Goal: Navigation & Orientation: Find specific page/section

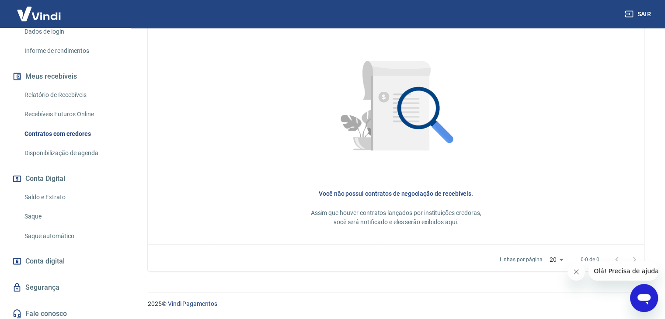
scroll to position [175, 0]
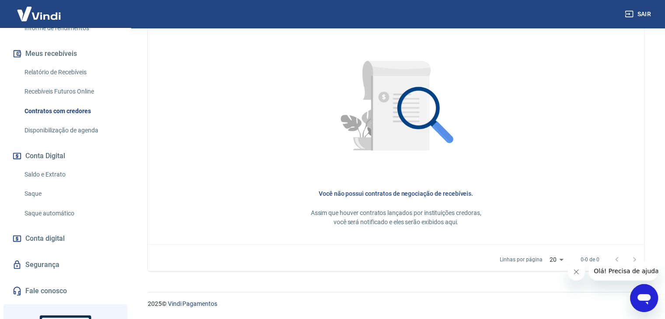
click at [51, 240] on span "Conta digital" at bounding box center [44, 238] width 39 height 12
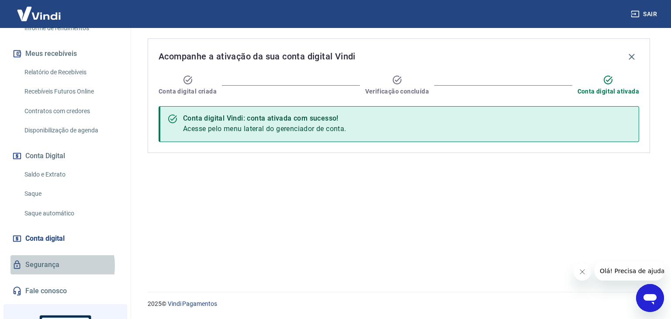
click at [49, 266] on link "Segurança" at bounding box center [65, 264] width 110 height 19
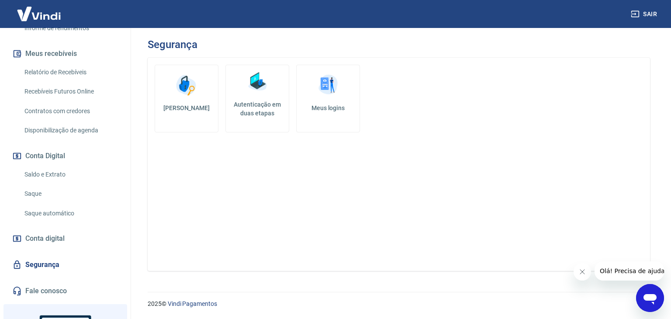
click at [48, 237] on span "Conta digital" at bounding box center [44, 238] width 39 height 12
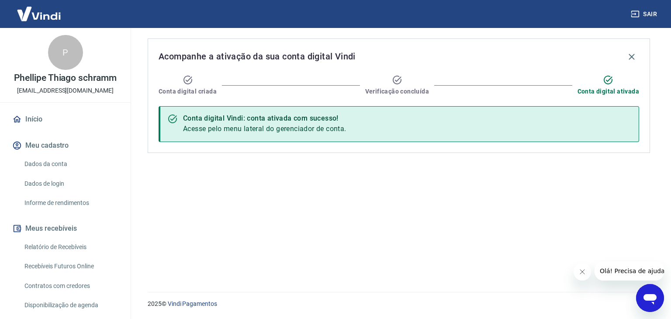
click at [37, 117] on link "Início" at bounding box center [65, 119] width 110 height 19
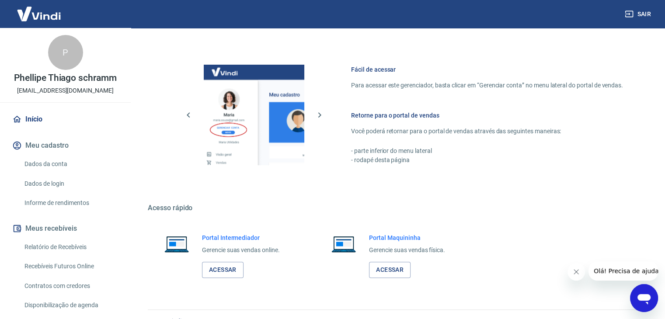
scroll to position [371, 0]
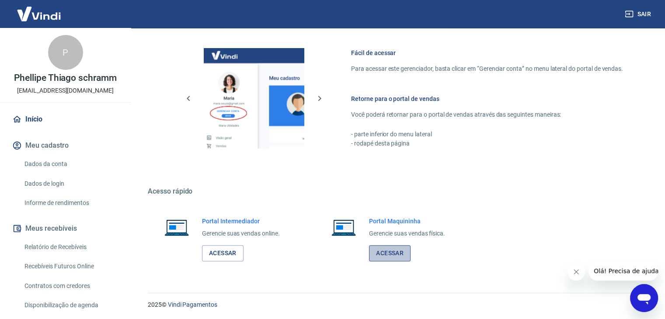
click at [395, 251] on link "Acessar" at bounding box center [390, 253] width 42 height 16
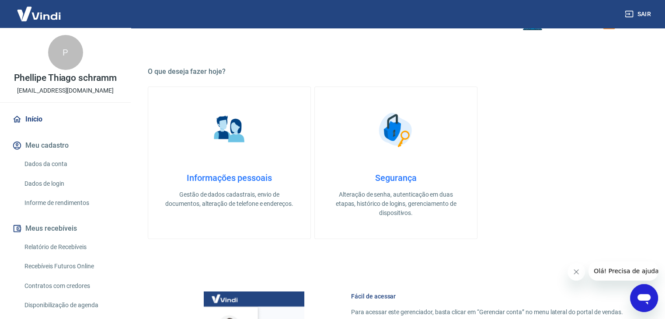
scroll to position [108, 0]
